Goal: Task Accomplishment & Management: Use online tool/utility

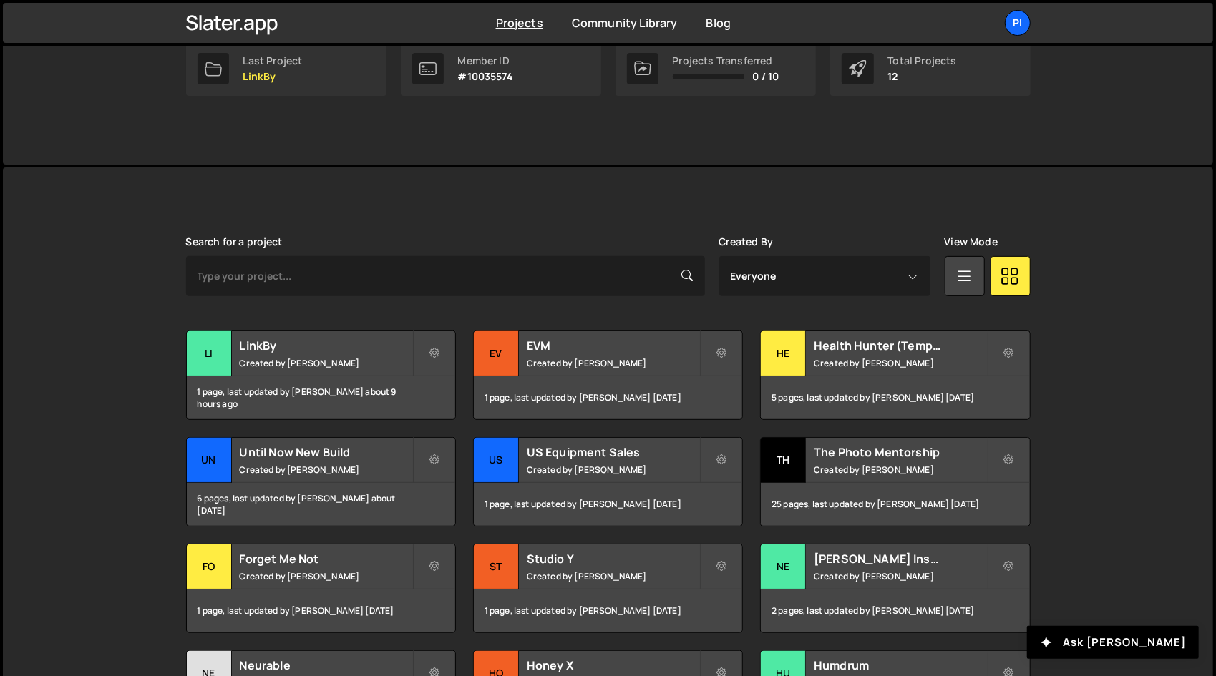
scroll to position [248, 0]
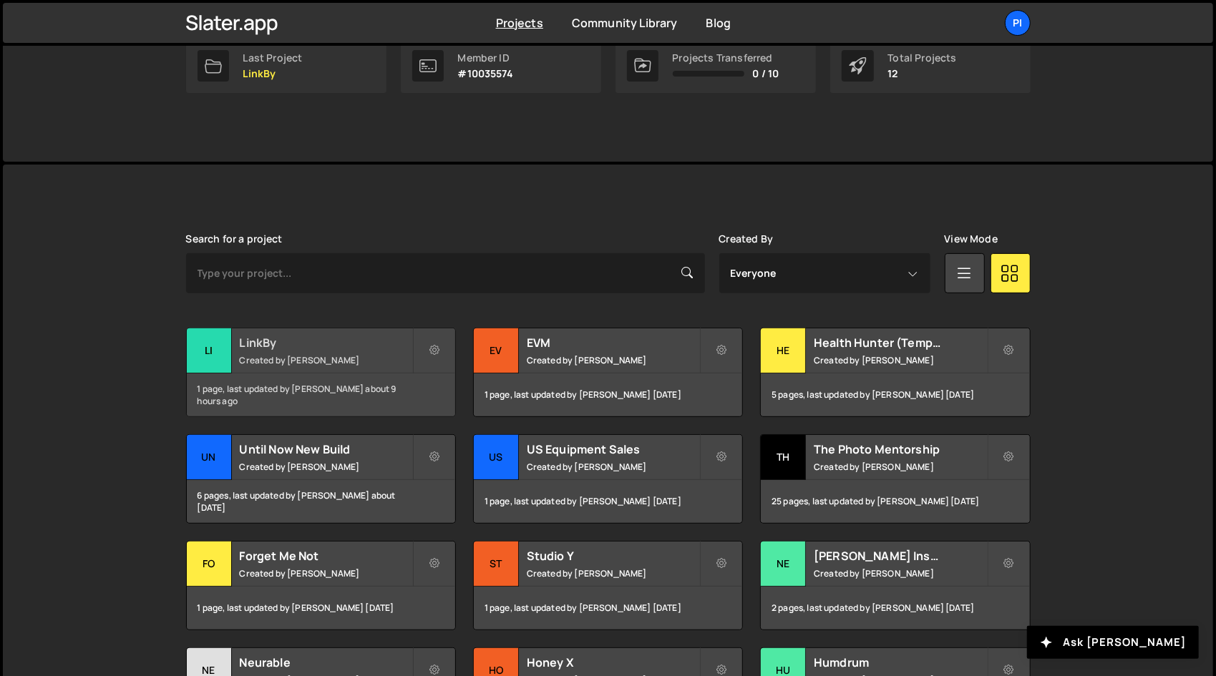
click at [336, 366] on div "LinkBy Created by Richard Burles" at bounding box center [321, 351] width 268 height 44
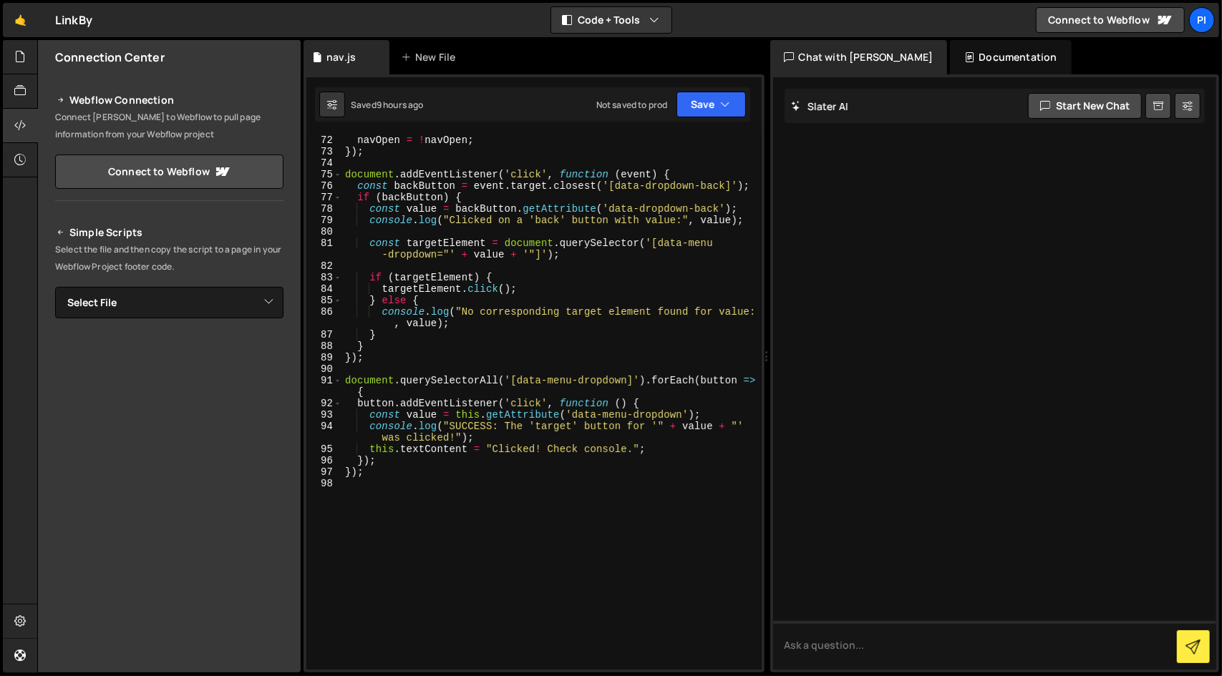
scroll to position [880, 0]
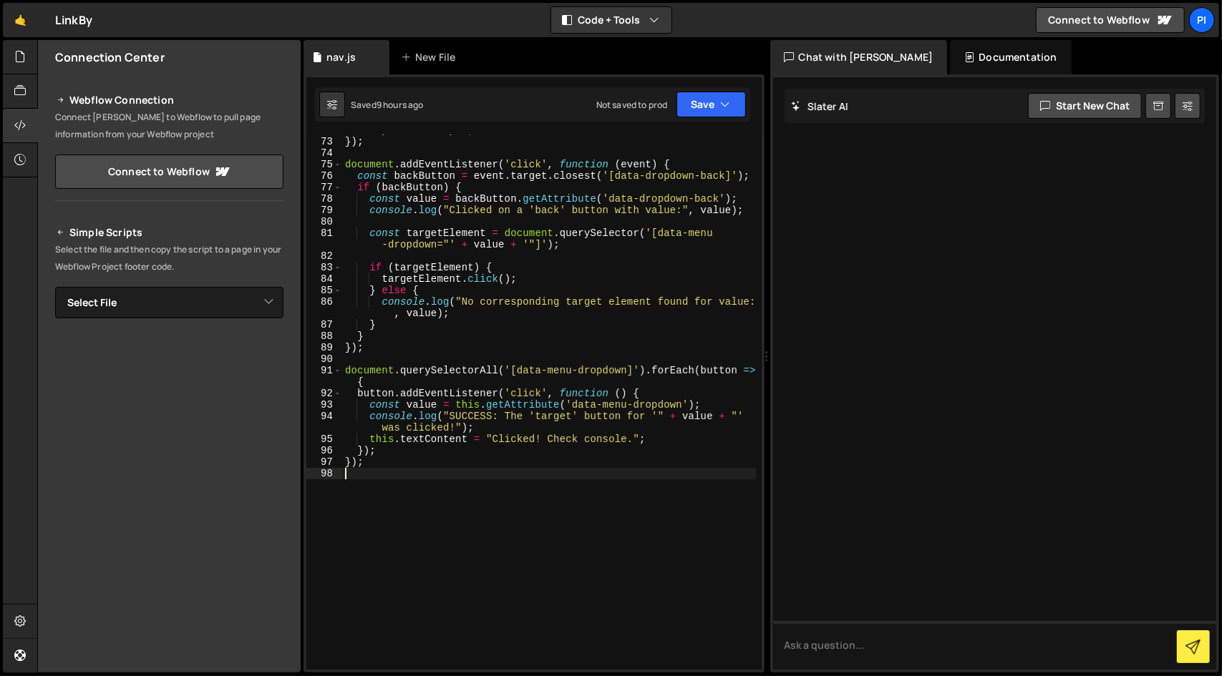
click at [408, 470] on div "navOpen = ! navOpen ; }) ; document . addEventListener ( 'click' , function ( e…" at bounding box center [549, 404] width 414 height 558
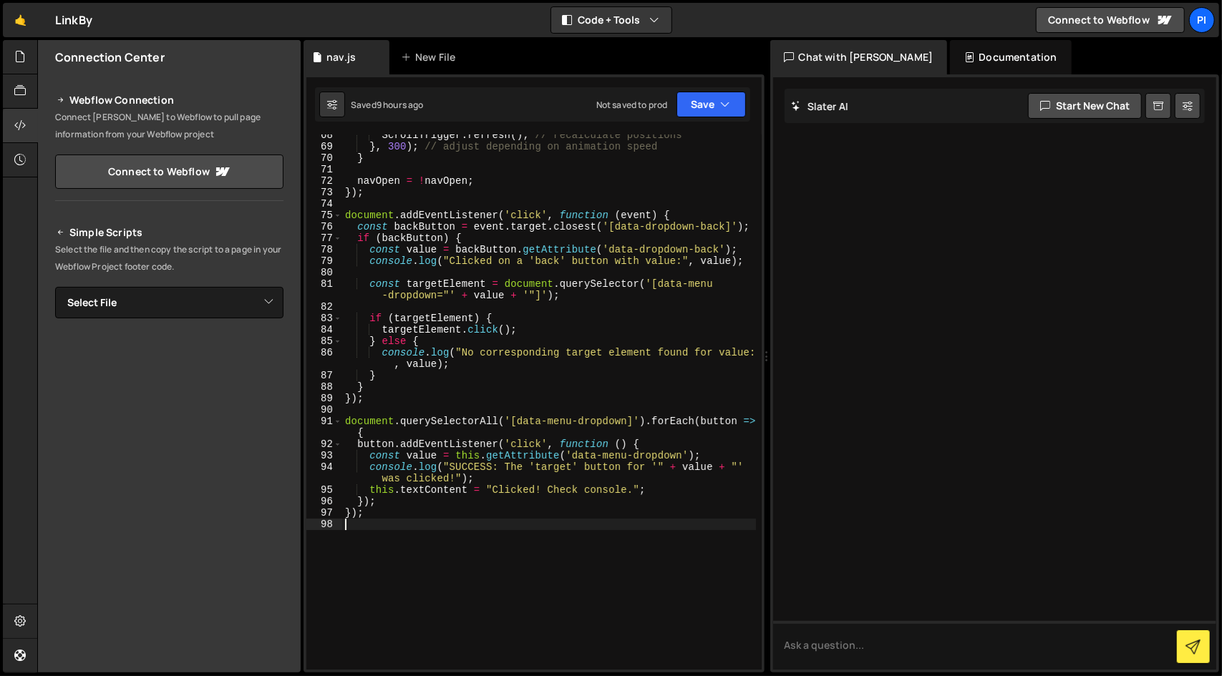
scroll to position [790, 0]
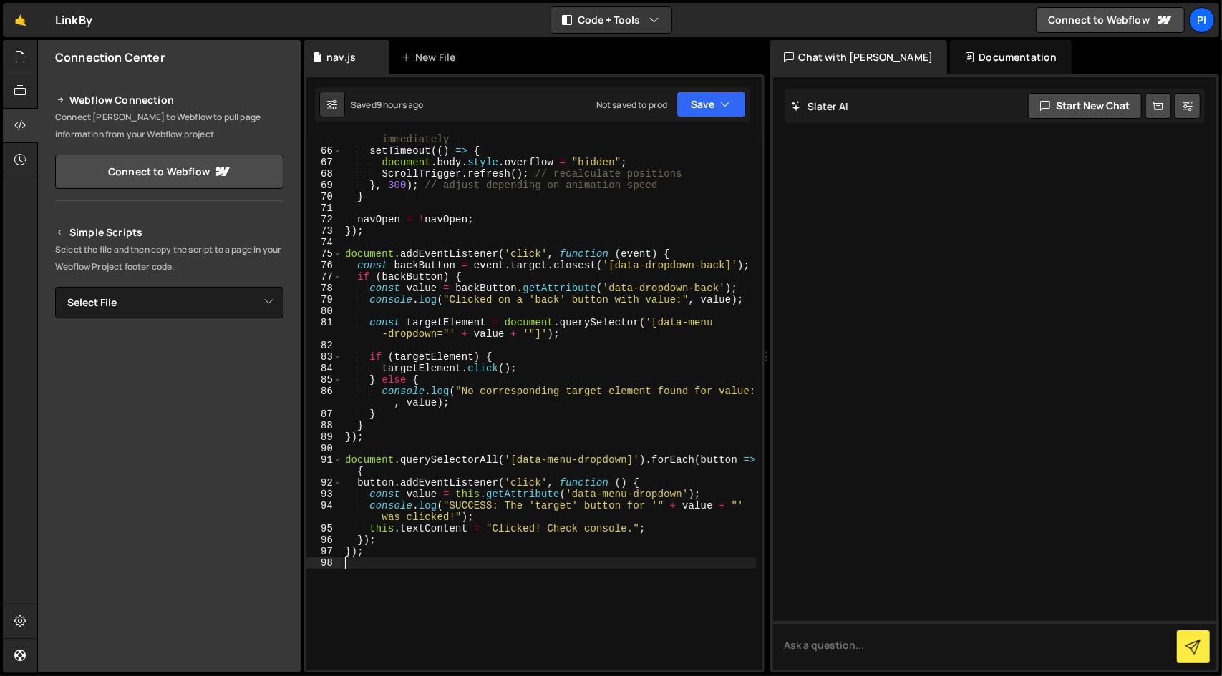
click at [366, 246] on div "// Delay scroll lock to avoid triggering ScrollTrigger leaveBack immediately se…" at bounding box center [549, 407] width 414 height 570
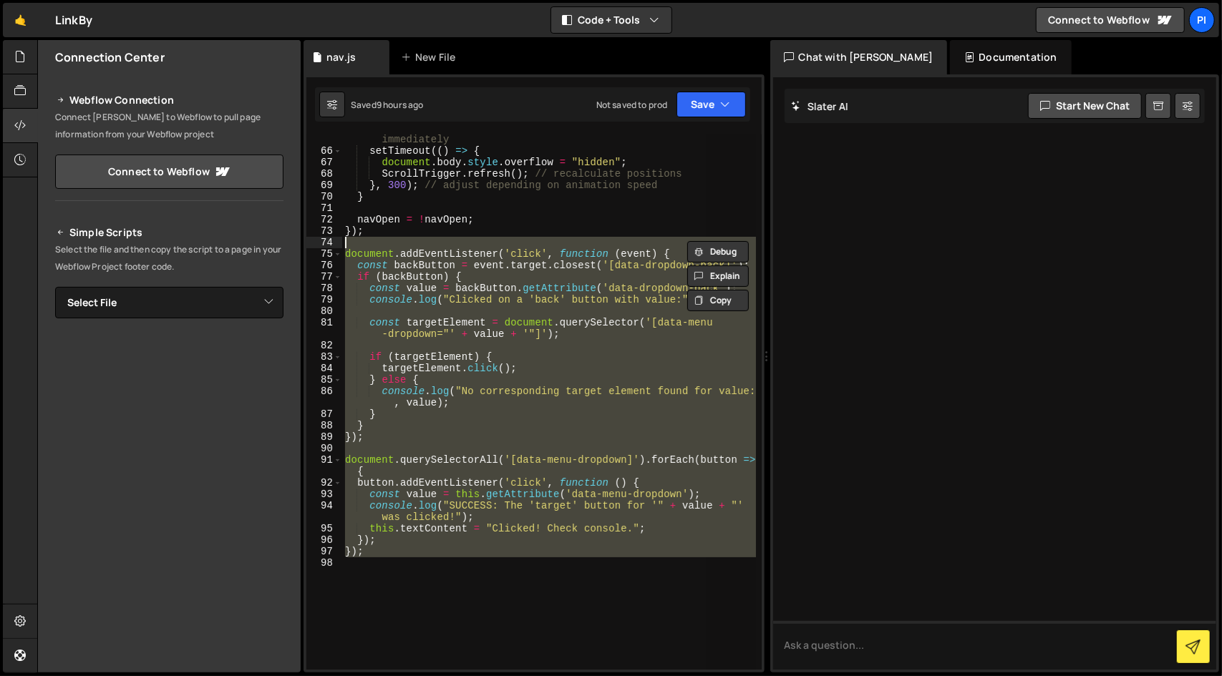
click at [537, 321] on div "// Delay scroll lock to avoid triggering ScrollTrigger leaveBack immediately se…" at bounding box center [549, 402] width 414 height 535
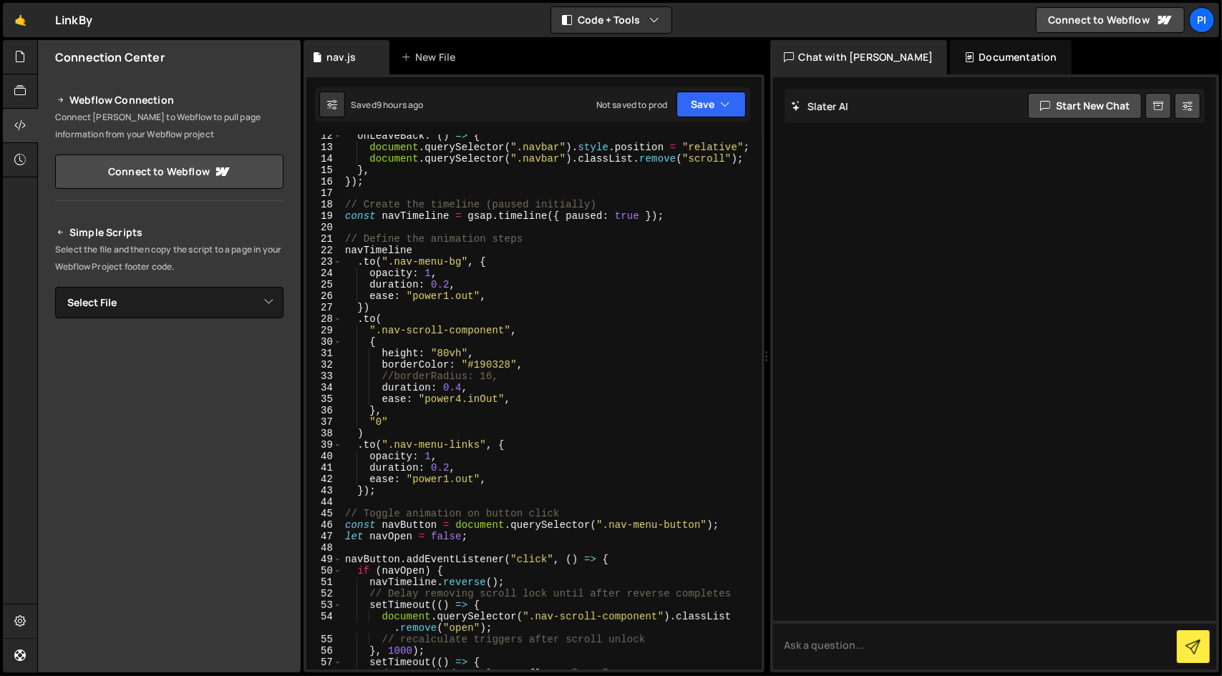
scroll to position [135, 0]
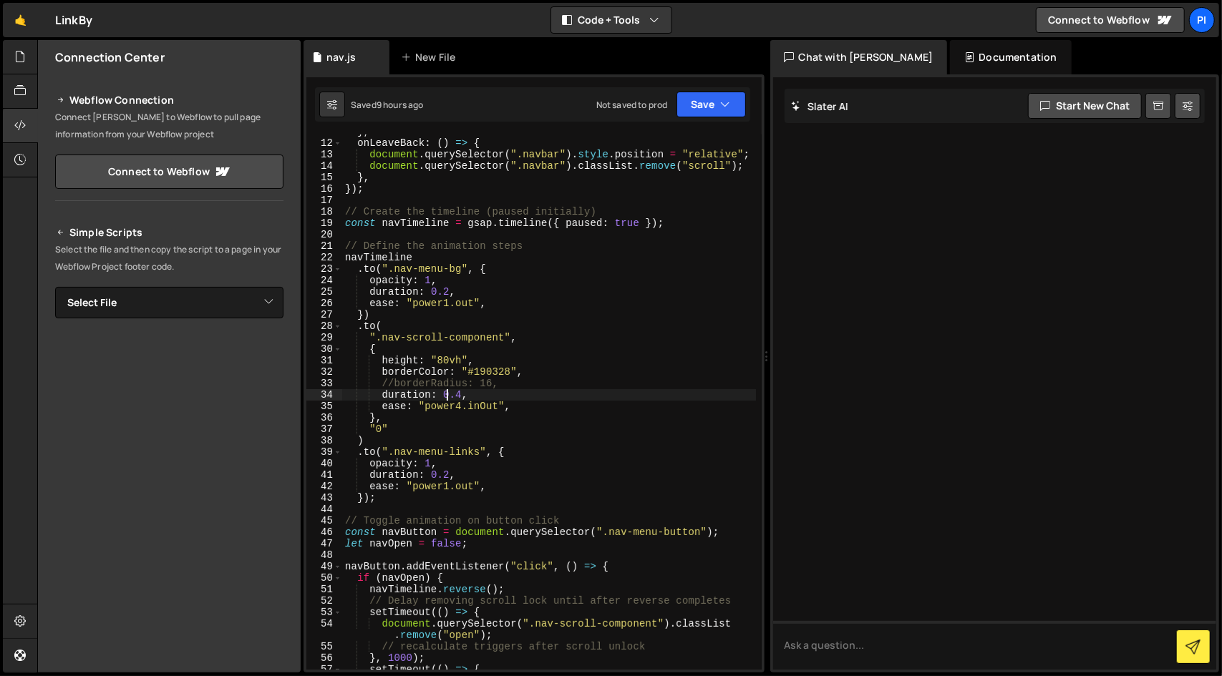
click at [450, 394] on div "} , onLeaveBack : ( ) => { document . querySelector ( ".navbar" ) . style . pos…" at bounding box center [549, 405] width 414 height 558
click at [465, 396] on div "} , onLeaveBack : ( ) => { document . querySelector ( ".navbar" ) . style . pos…" at bounding box center [549, 405] width 414 height 558
drag, startPoint x: 465, startPoint y: 396, endPoint x: 390, endPoint y: 389, distance: 75.5
click at [390, 389] on div "} , onLeaveBack : ( ) => { document . querySelector ( ".navbar" ) . style . pos…" at bounding box center [549, 405] width 414 height 558
type textarea "//borderRadius: 16, duration: 0.4,"
